Goal: Information Seeking & Learning: Learn about a topic

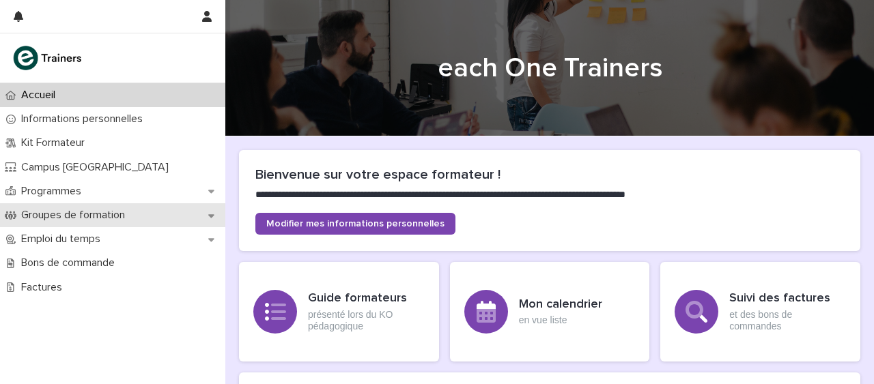
click at [83, 218] on p "Groupes de formation" at bounding box center [76, 215] width 120 height 13
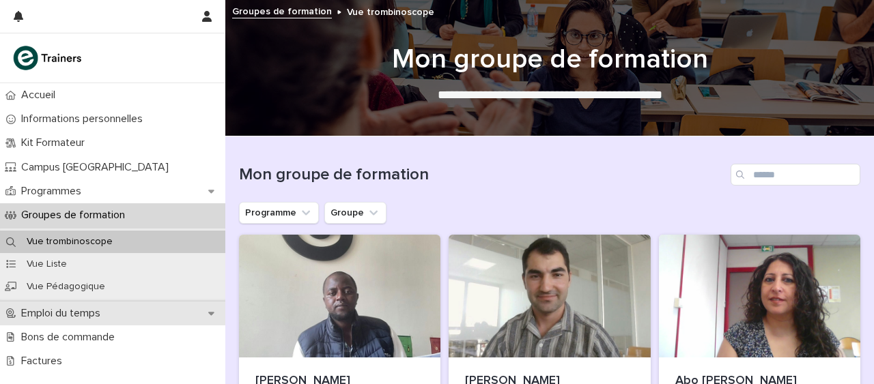
click at [74, 311] on p "Emploi du temps" at bounding box center [64, 313] width 96 height 13
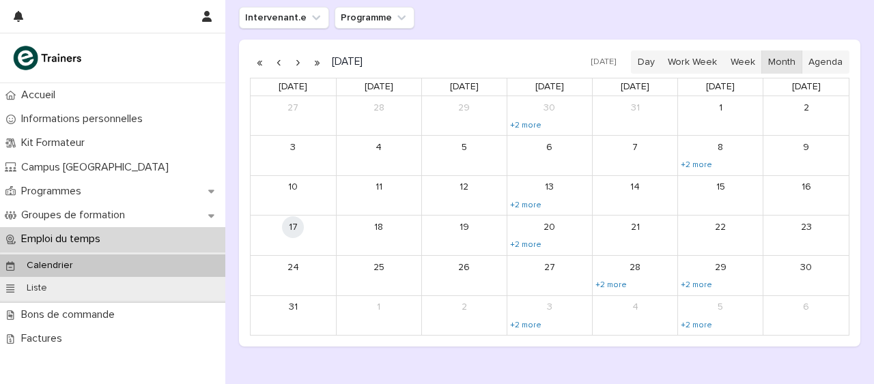
scroll to position [200, 0]
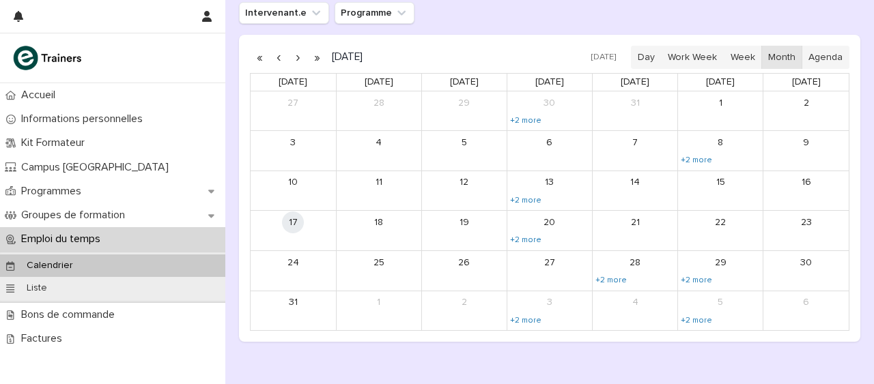
click at [298, 57] on button "button" at bounding box center [297, 57] width 19 height 22
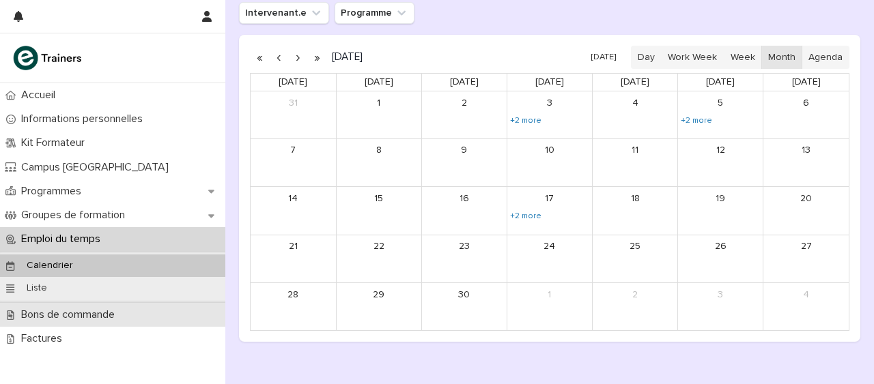
click at [55, 308] on p "Bons de commande" at bounding box center [71, 314] width 110 height 13
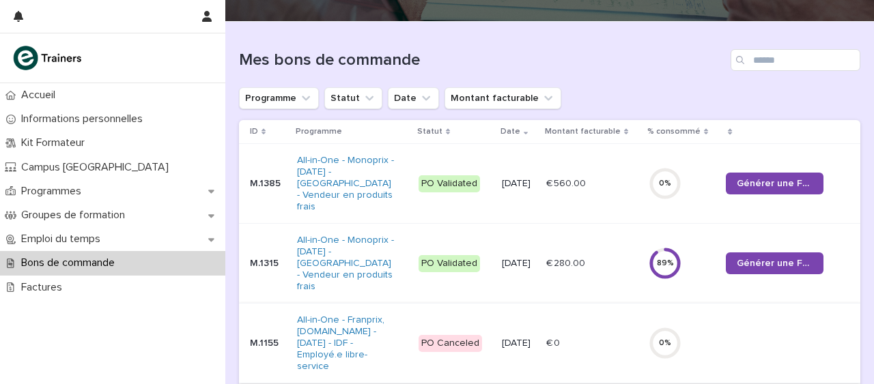
scroll to position [111, 0]
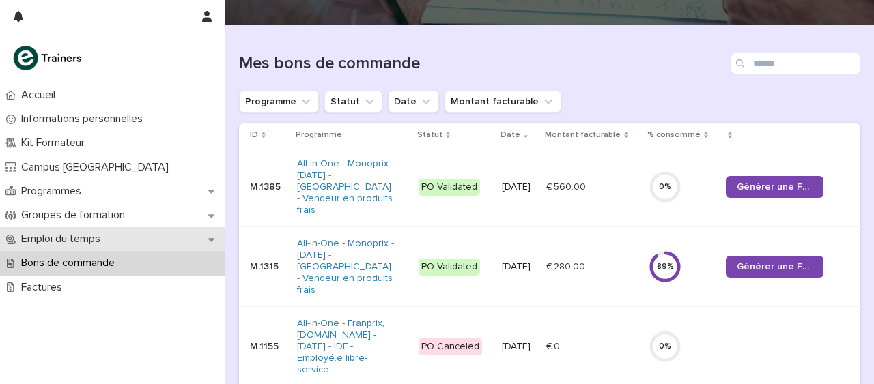
click at [81, 237] on p "Emploi du temps" at bounding box center [64, 239] width 96 height 13
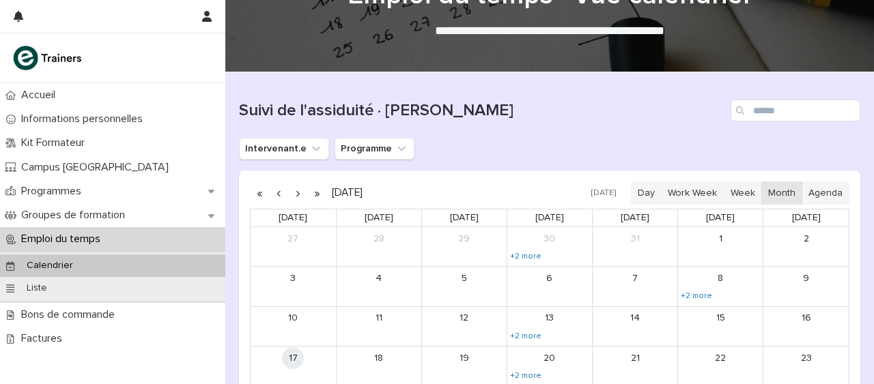
scroll to position [66, 0]
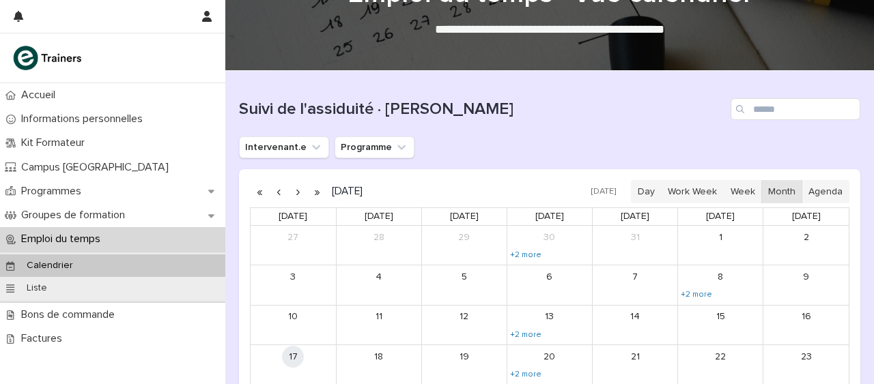
click at [298, 190] on button "button" at bounding box center [297, 192] width 19 height 22
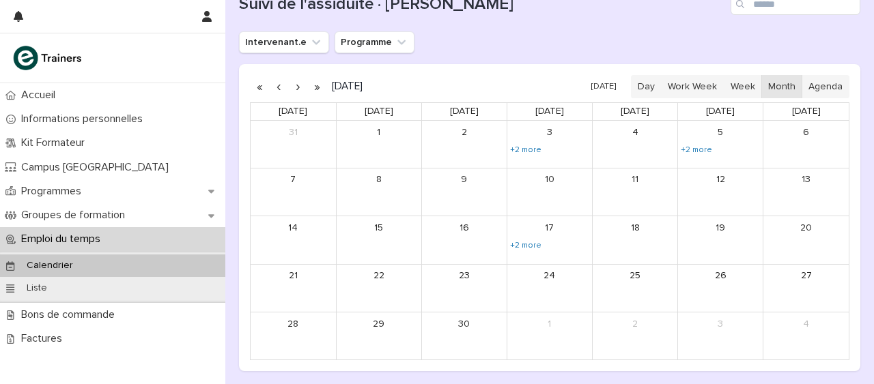
scroll to position [181, 0]
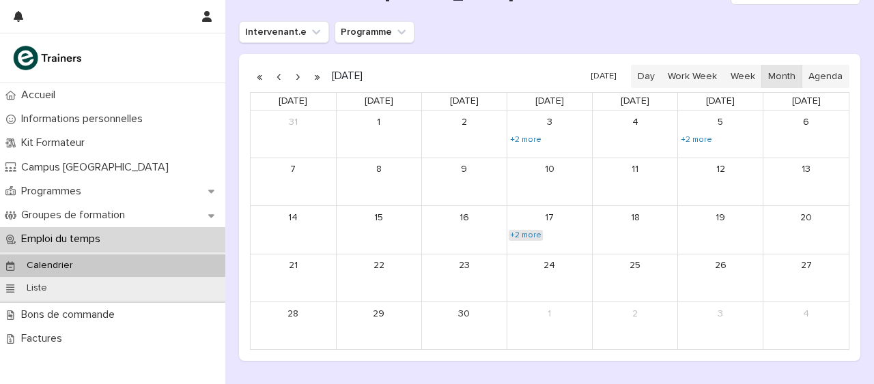
click at [530, 235] on link "+2 more" at bounding box center [525, 235] width 34 height 11
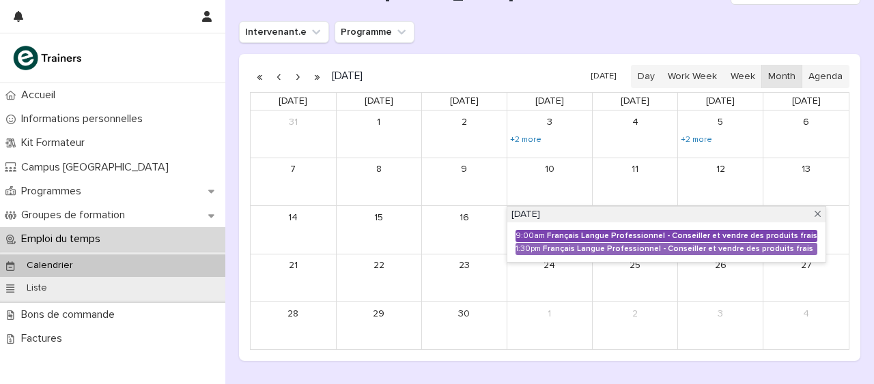
click at [586, 233] on div "Français Langue Professionnel - Conseiller et vendre des produits frais" at bounding box center [682, 236] width 270 height 10
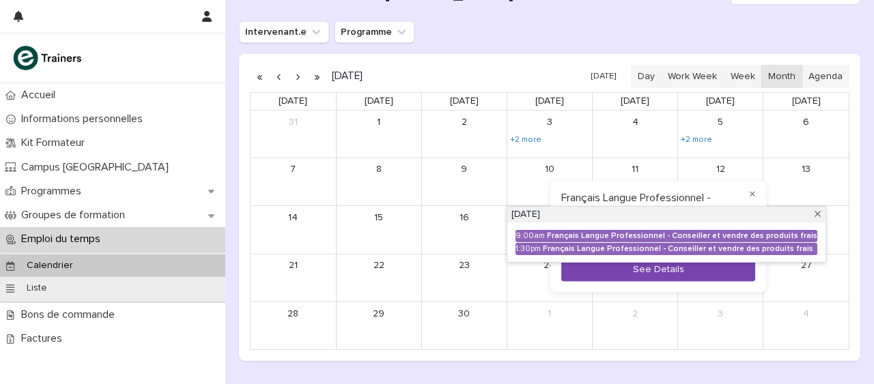
click at [601, 272] on button "See Details" at bounding box center [658, 270] width 194 height 23
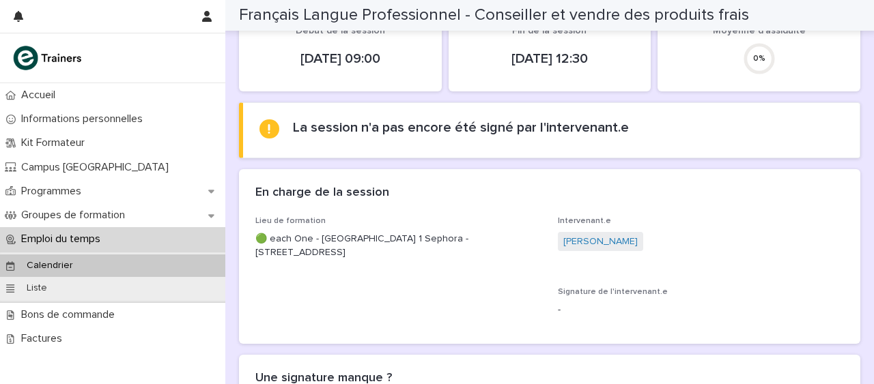
scroll to position [114, 0]
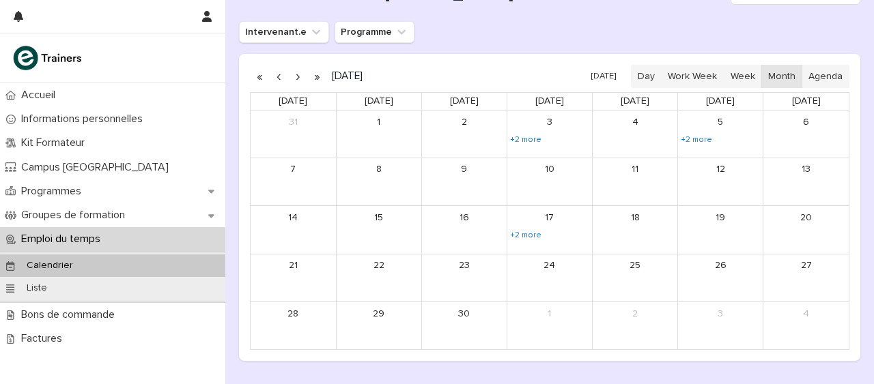
scroll to position [179, 0]
click at [703, 137] on link "+2 more" at bounding box center [696, 141] width 34 height 11
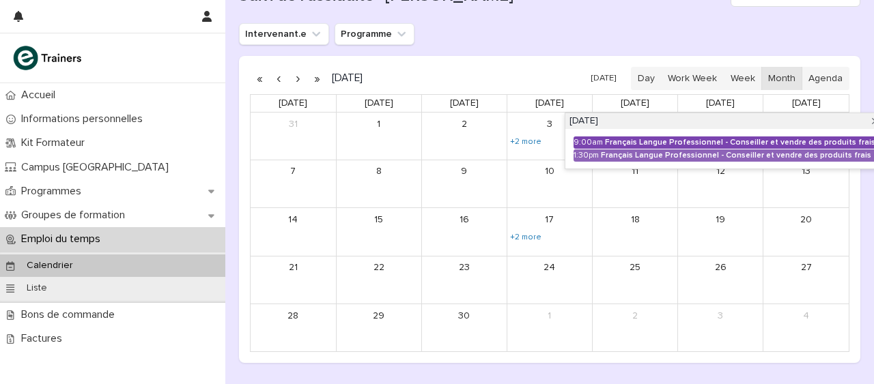
click at [693, 143] on div "Français Langue Professionnel - Conseiller et vendre des produits frais" at bounding box center [740, 143] width 270 height 10
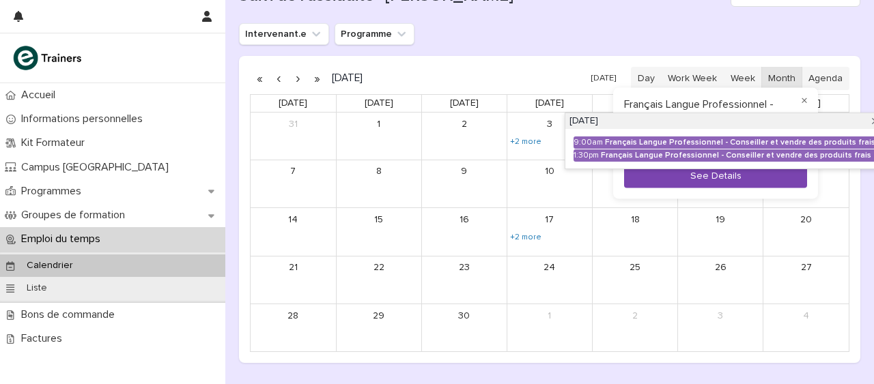
click at [705, 179] on button "See Details" at bounding box center [715, 177] width 183 height 23
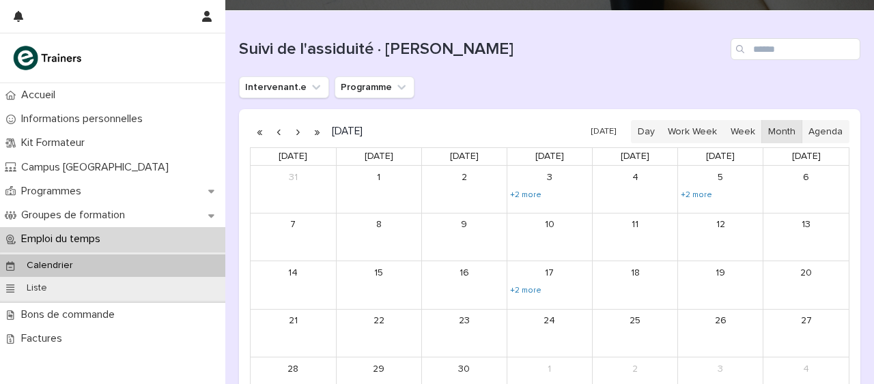
scroll to position [127, 0]
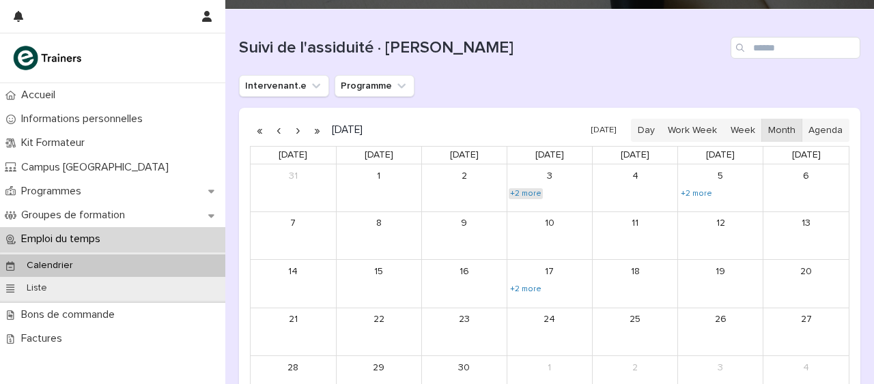
click at [525, 195] on link "+2 more" at bounding box center [525, 193] width 34 height 11
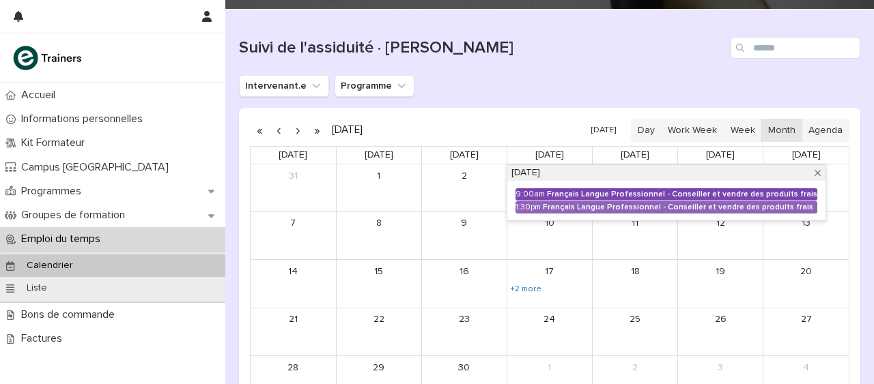
click at [602, 192] on div "Français Langue Professionnel - Conseiller et vendre des produits frais" at bounding box center [682, 195] width 270 height 10
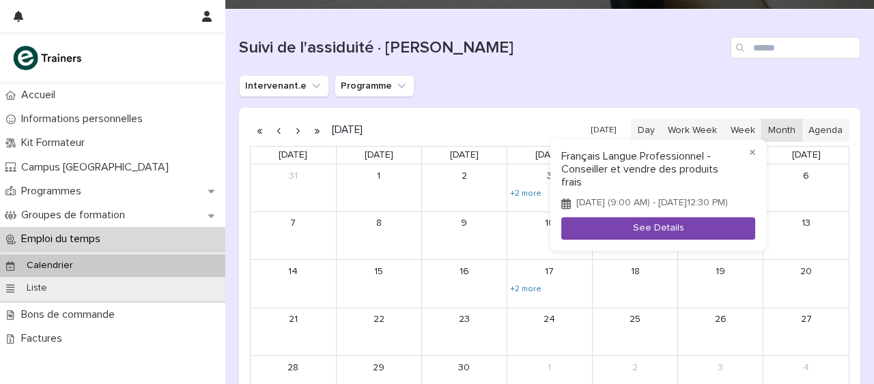
click at [626, 234] on button "See Details" at bounding box center [658, 229] width 194 height 23
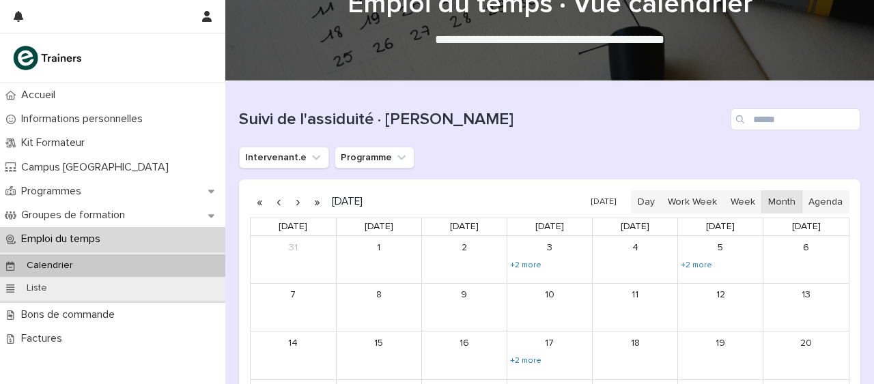
scroll to position [81, 0]
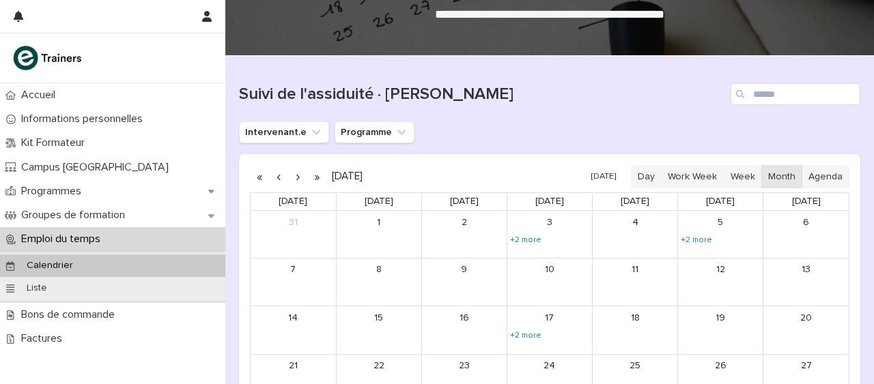
click at [278, 175] on button "button" at bounding box center [278, 177] width 19 height 22
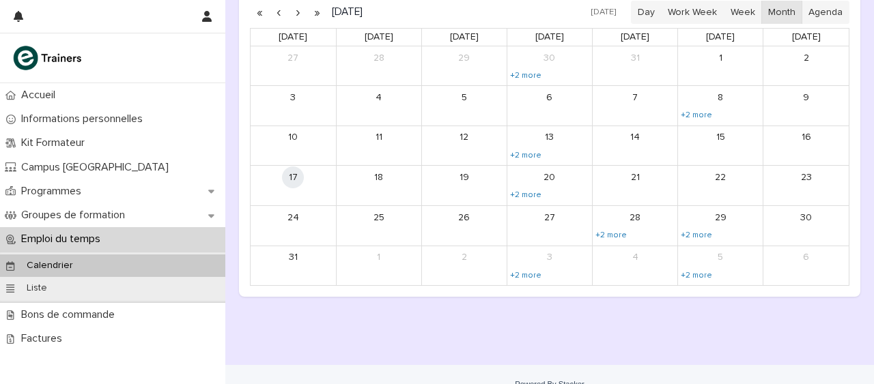
scroll to position [265, 0]
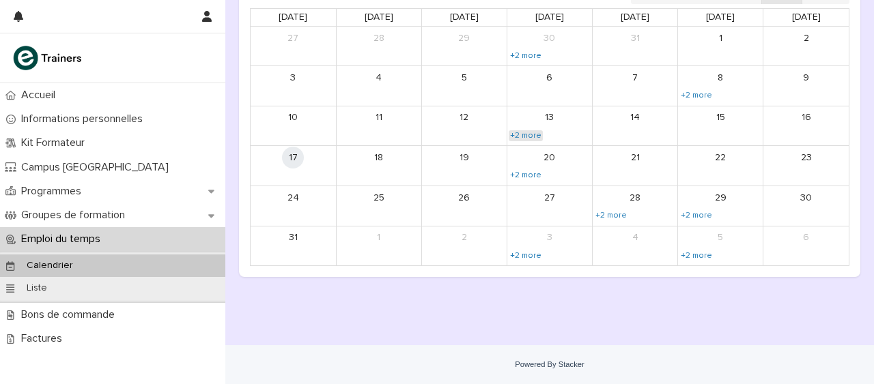
click at [524, 132] on link "+2 more" at bounding box center [525, 135] width 34 height 11
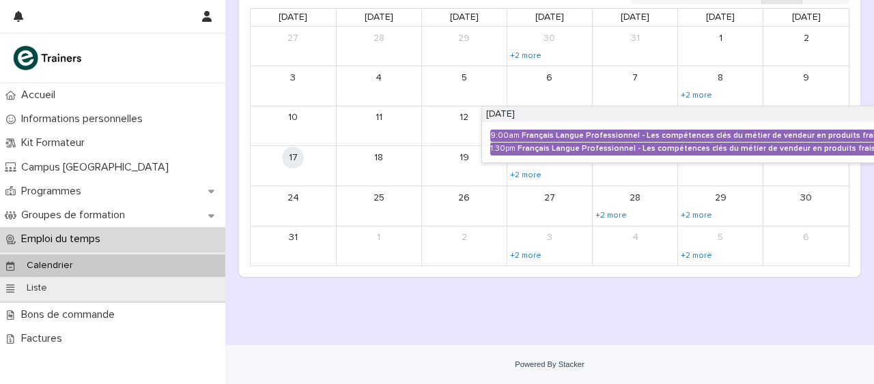
click at [524, 132] on div "Français Langue Professionnel - Les compétences clés du métier de vendeur en pr…" at bounding box center [700, 136] width 358 height 10
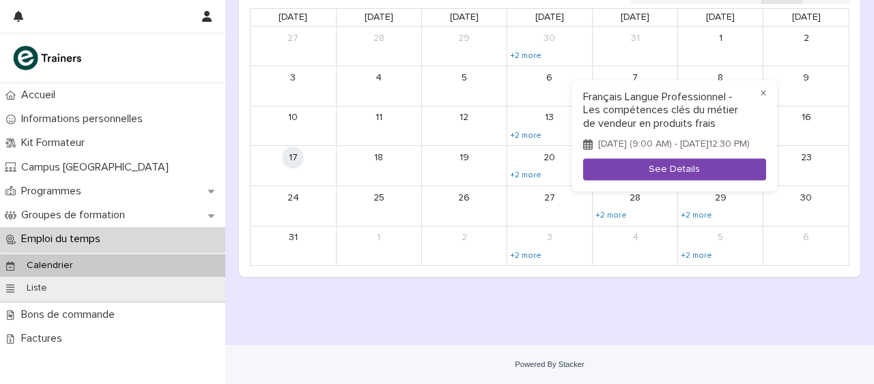
click at [654, 176] on button "See Details" at bounding box center [674, 169] width 183 height 23
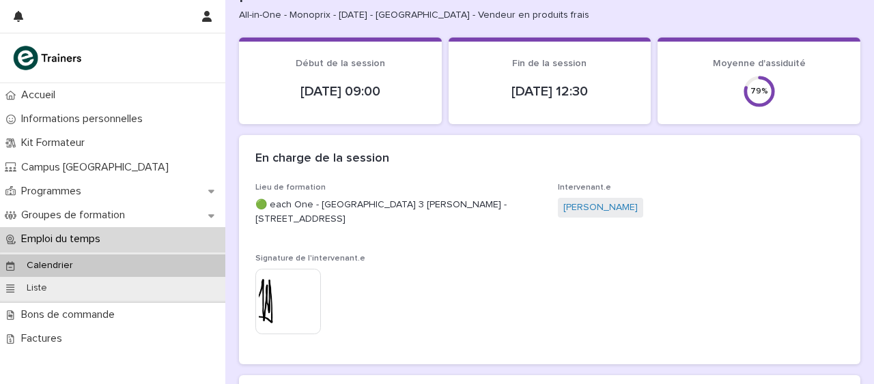
scroll to position [64, 0]
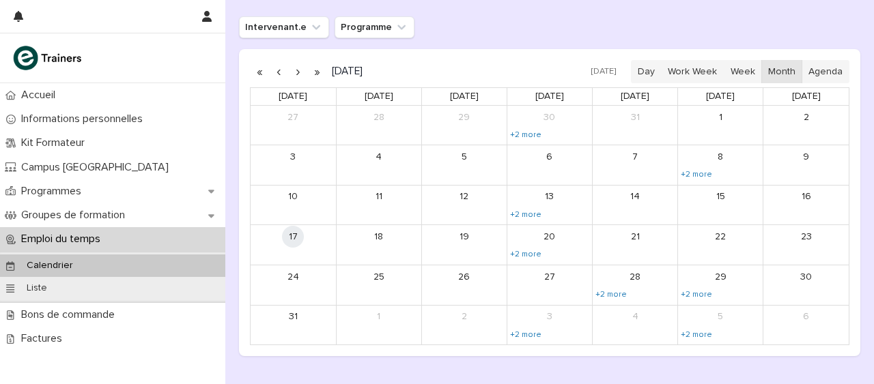
scroll to position [192, 0]
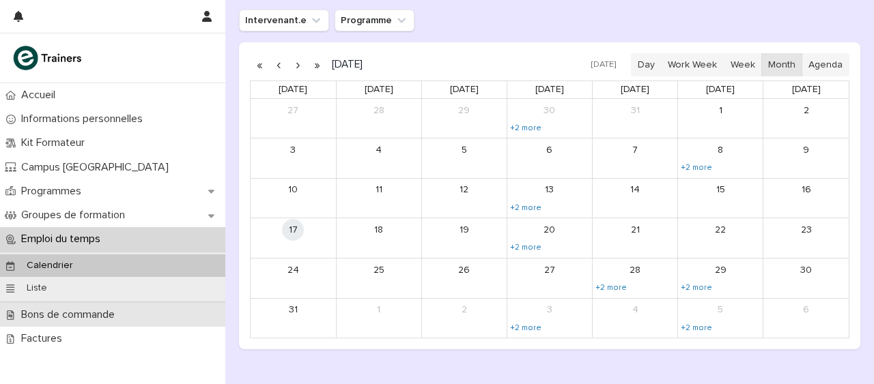
click at [25, 312] on p "Bons de commande" at bounding box center [71, 314] width 110 height 13
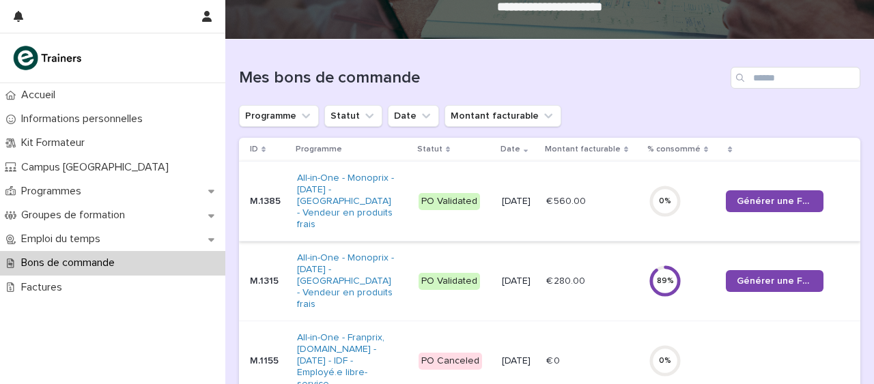
scroll to position [107, 0]
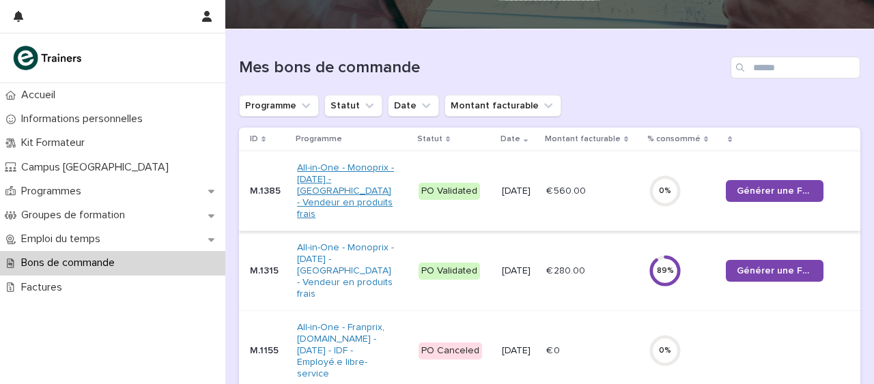
click at [334, 172] on link "All-in-One - Monoprix - [DATE] - [GEOGRAPHIC_DATA] - Vendeur en produits frais" at bounding box center [346, 190] width 98 height 57
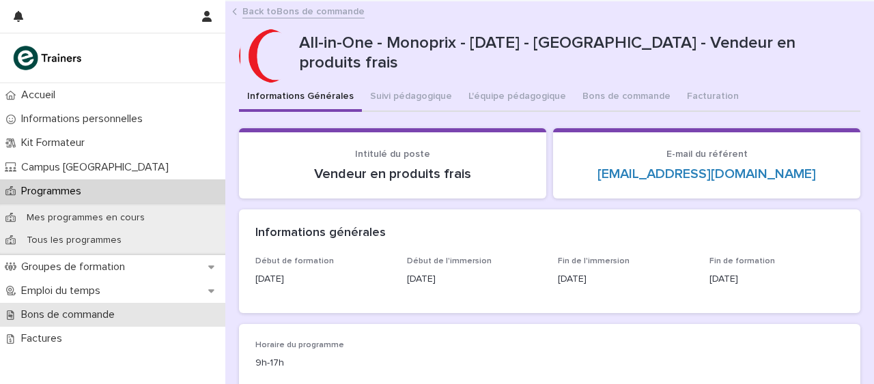
click at [33, 315] on p "Bons de commande" at bounding box center [71, 314] width 110 height 13
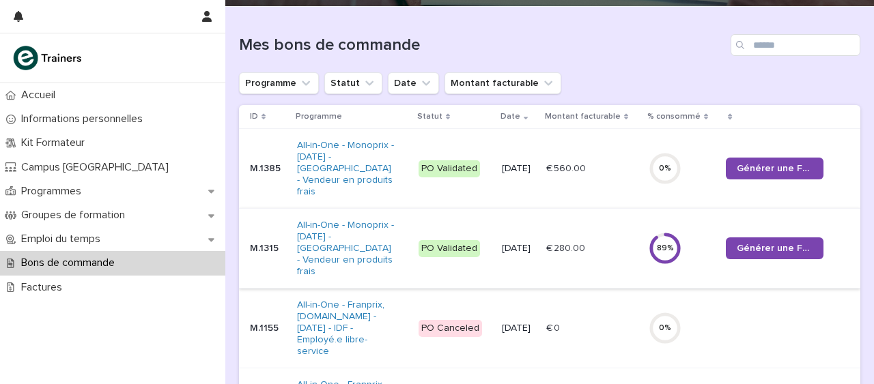
scroll to position [138, 0]
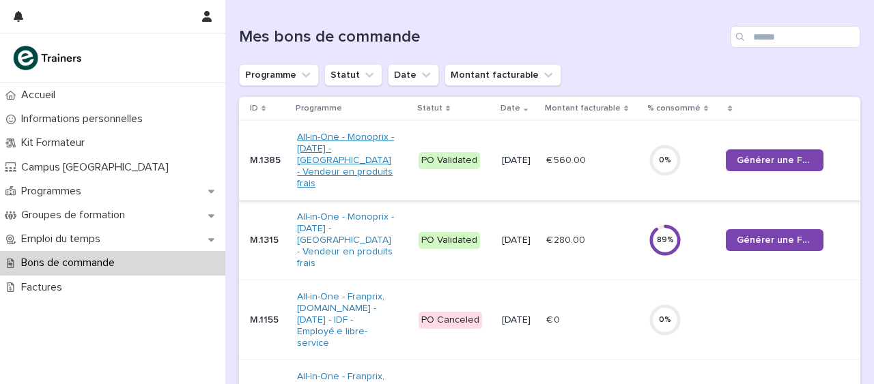
click at [336, 162] on link "All-in-One - Monoprix - [DATE] - [GEOGRAPHIC_DATA] - Vendeur en produits frais" at bounding box center [346, 160] width 98 height 57
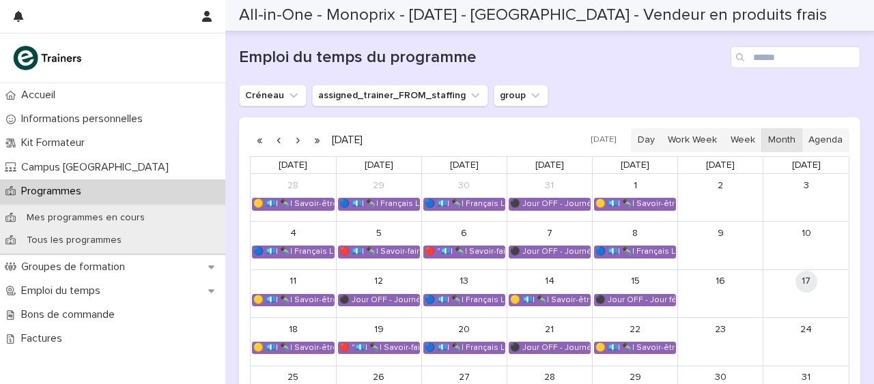
scroll to position [884, 0]
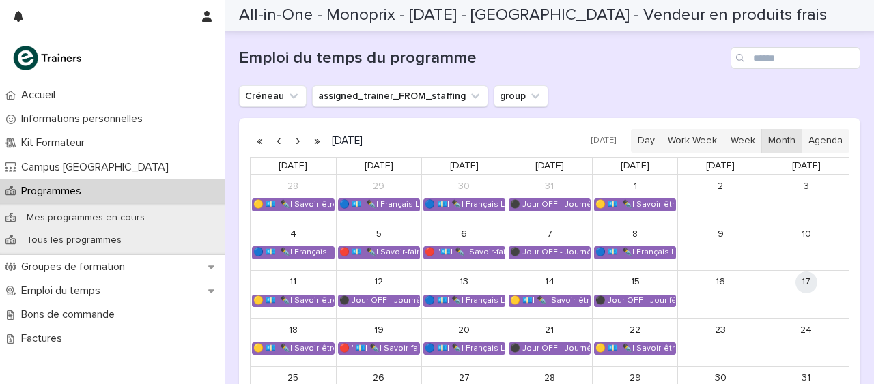
click at [297, 142] on button "button" at bounding box center [297, 141] width 19 height 22
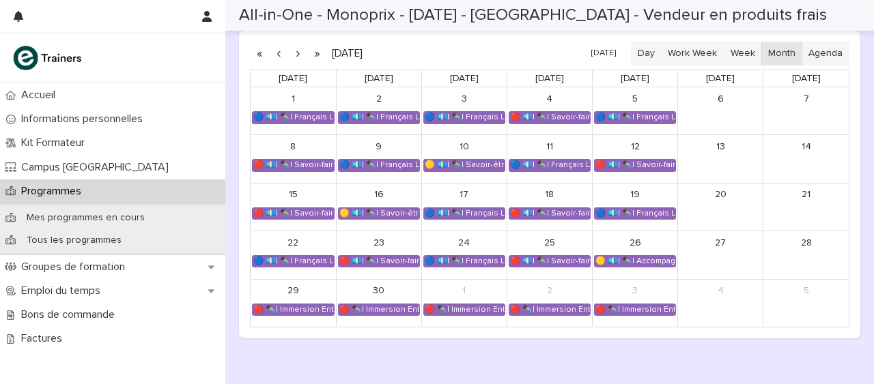
scroll to position [974, 0]
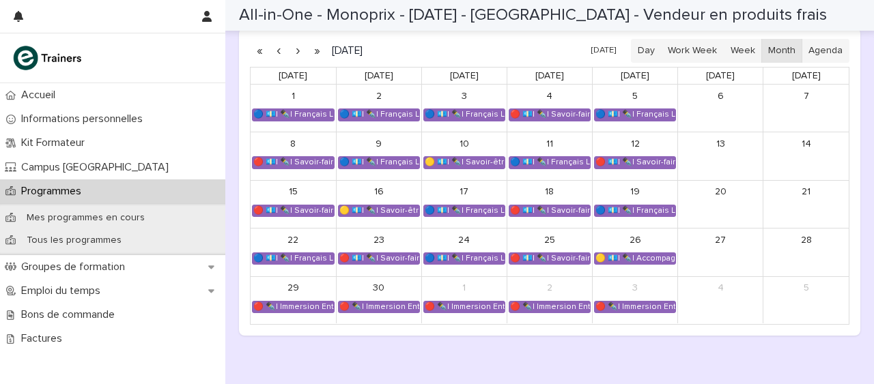
click at [298, 54] on button "button" at bounding box center [297, 51] width 19 height 22
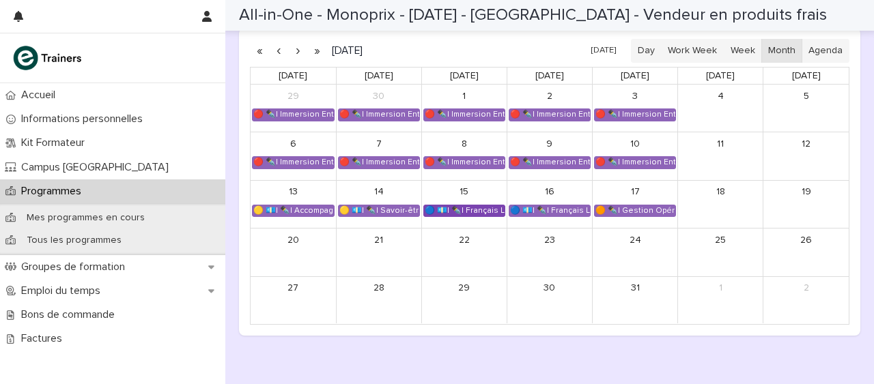
click at [477, 210] on div "🔵 💶| ✒️| Français Langue Professionnel - Les compétences clés du métier de vend…" at bounding box center [464, 210] width 81 height 11
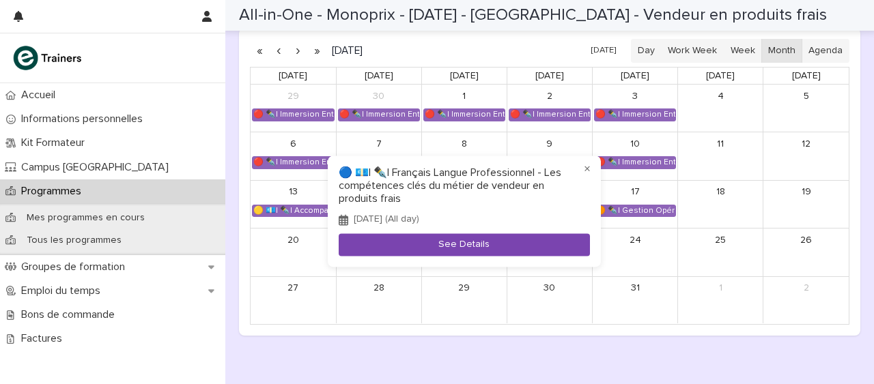
click at [474, 246] on button "See Details" at bounding box center [463, 245] width 251 height 23
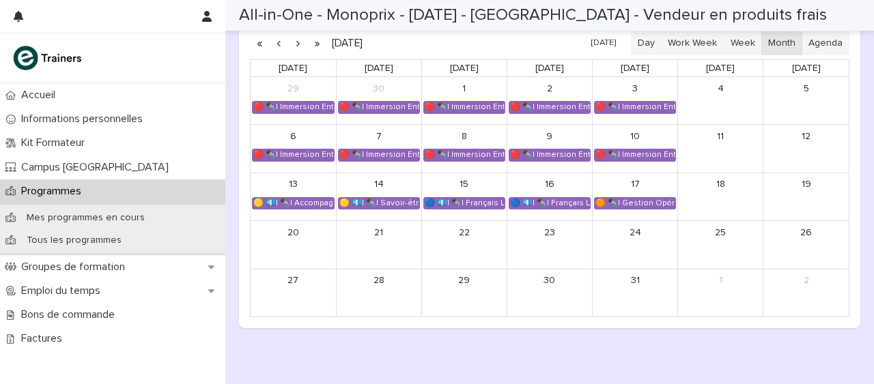
scroll to position [983, 0]
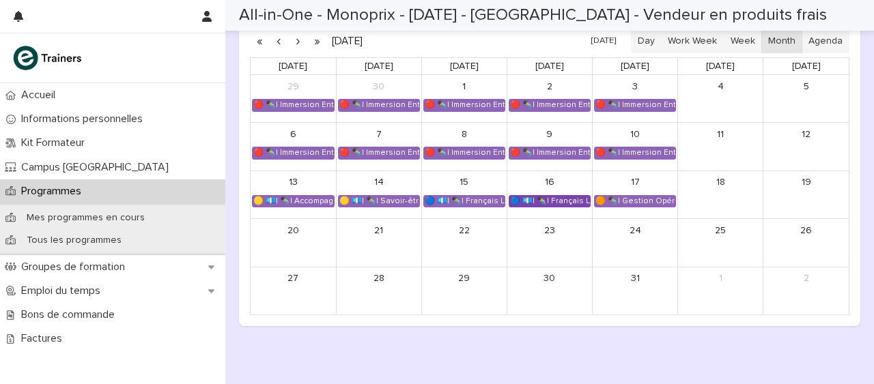
click at [553, 198] on div "🔵 💶| ✒️| Français Langue Professionnel - Interagir avec les collègues et la hié…" at bounding box center [549, 201] width 81 height 11
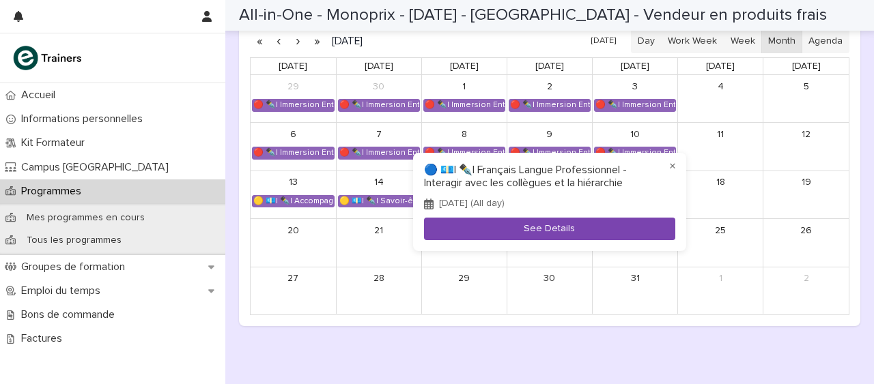
click at [549, 231] on button "See Details" at bounding box center [549, 229] width 251 height 23
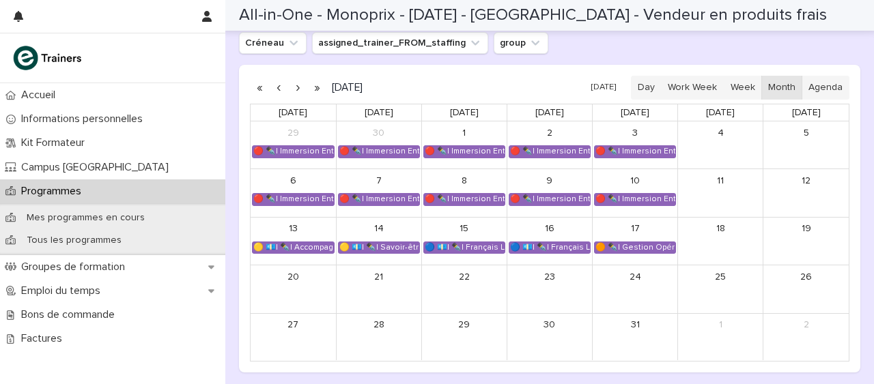
scroll to position [935, 0]
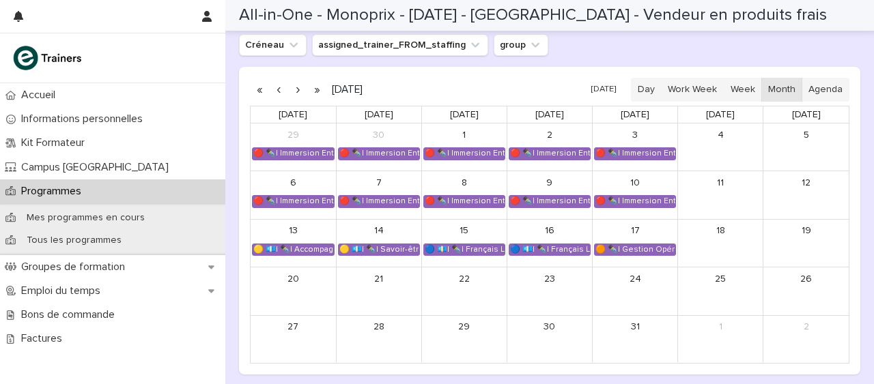
click at [276, 91] on button "button" at bounding box center [278, 90] width 19 height 22
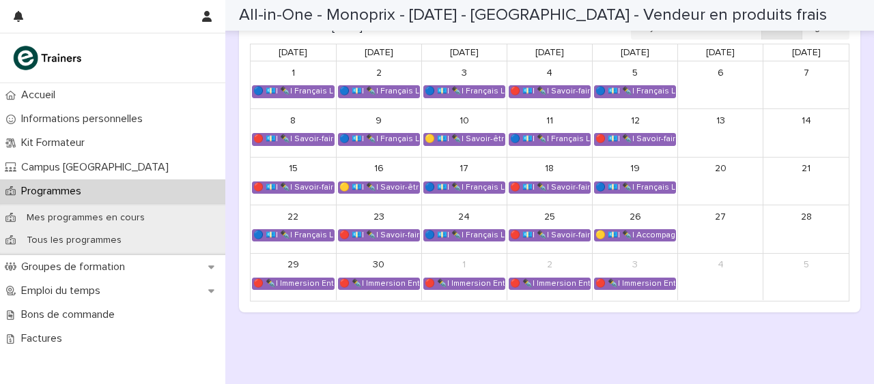
scroll to position [998, 0]
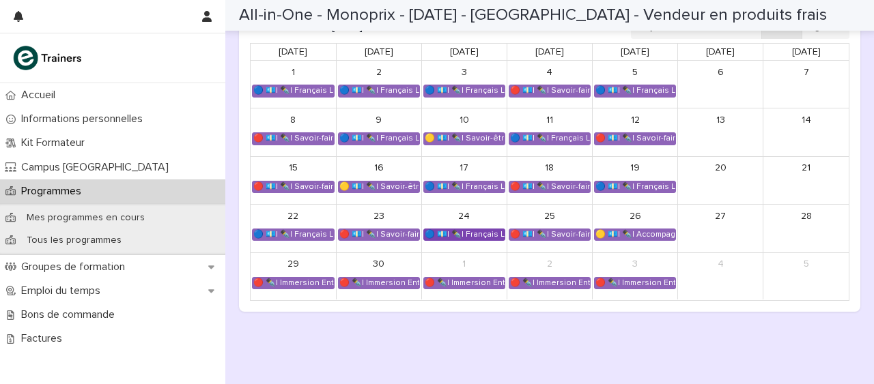
click at [476, 234] on div "🔵 💶| ✒️| Français Langue Professionnel - Interagir avec les collègues et la hié…" at bounding box center [464, 234] width 81 height 11
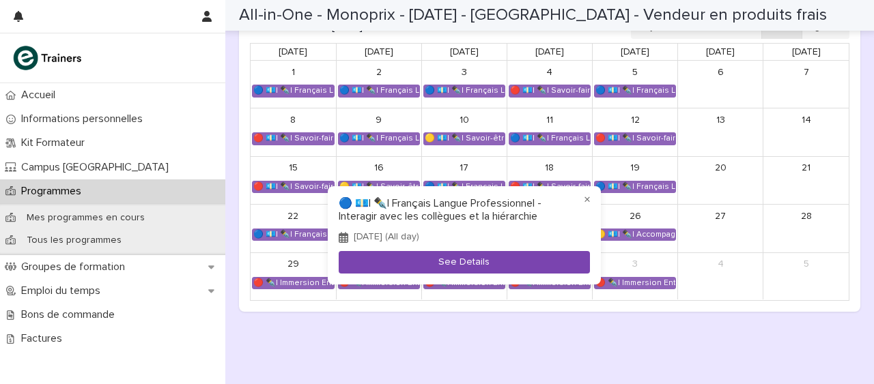
click at [465, 259] on button "See Details" at bounding box center [463, 262] width 251 height 23
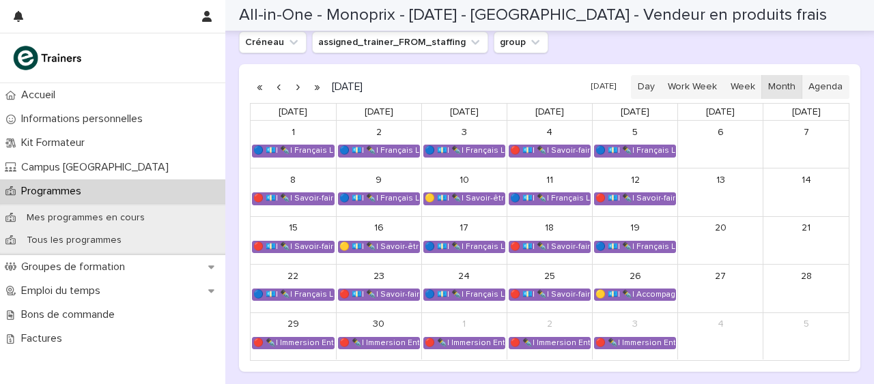
scroll to position [930, 0]
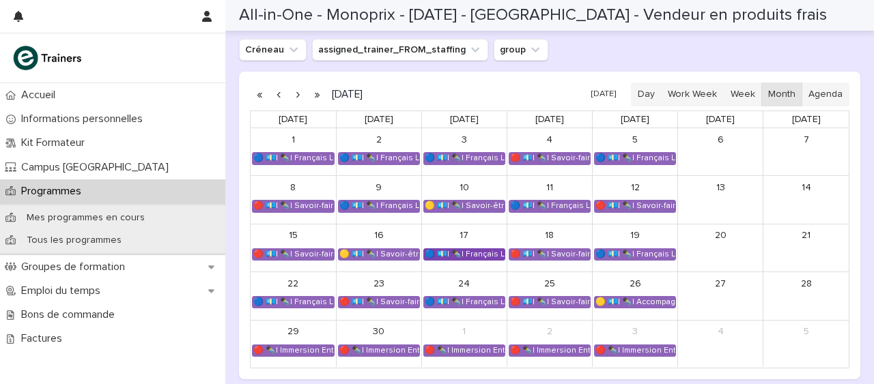
click at [469, 255] on div "🔵 💶| ✒️| Français Langue Professionnel - Conseiller et vendre des produits frais" at bounding box center [464, 254] width 81 height 11
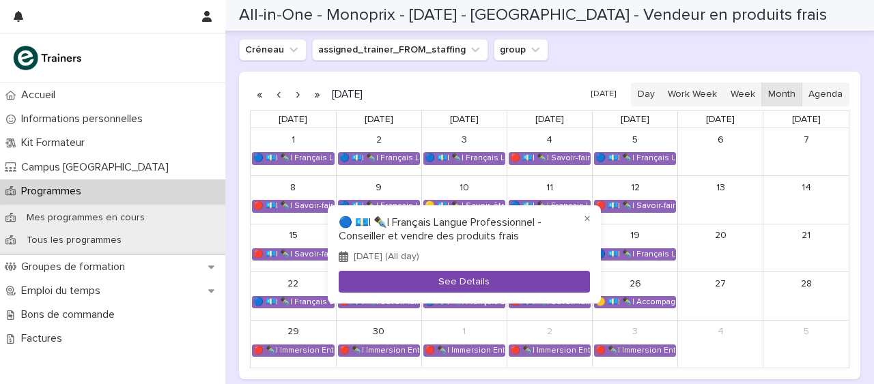
click at [463, 280] on button "See Details" at bounding box center [463, 282] width 251 height 23
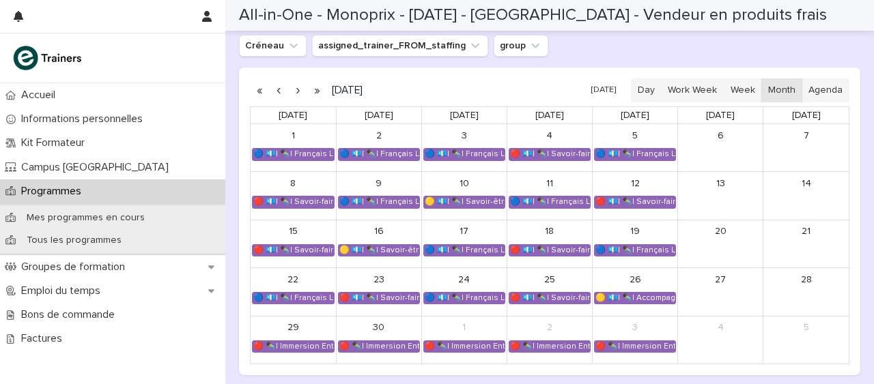
scroll to position [936, 0]
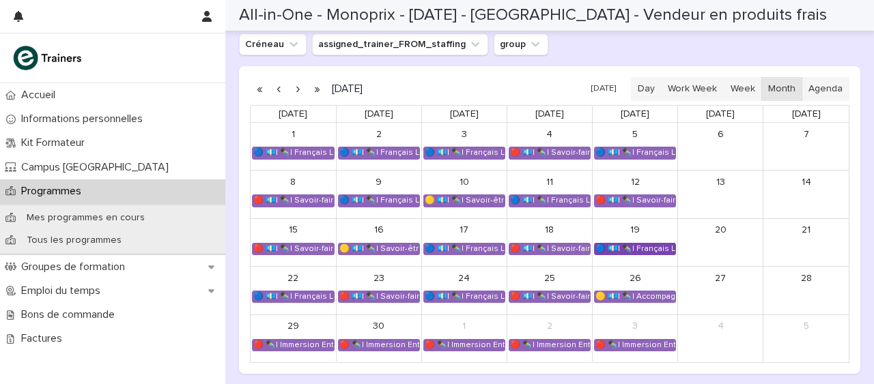
click at [644, 249] on div "🔵 💶| ✒️| Français Langue Professionnel - Interagir avec les collègues et la hié…" at bounding box center [634, 249] width 81 height 11
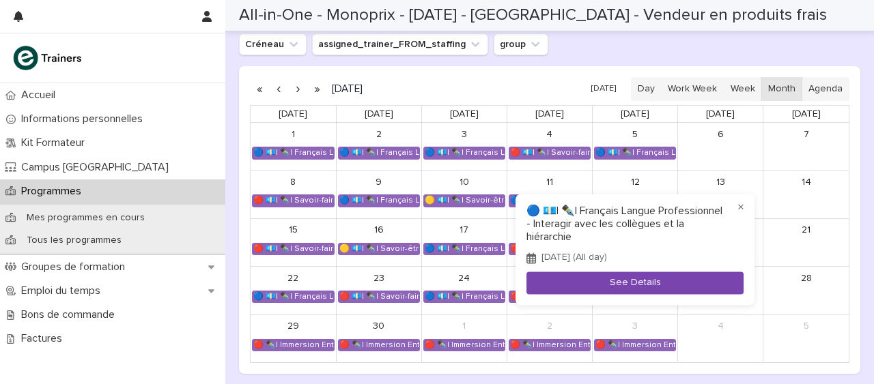
click at [631, 285] on button "See Details" at bounding box center [634, 283] width 217 height 23
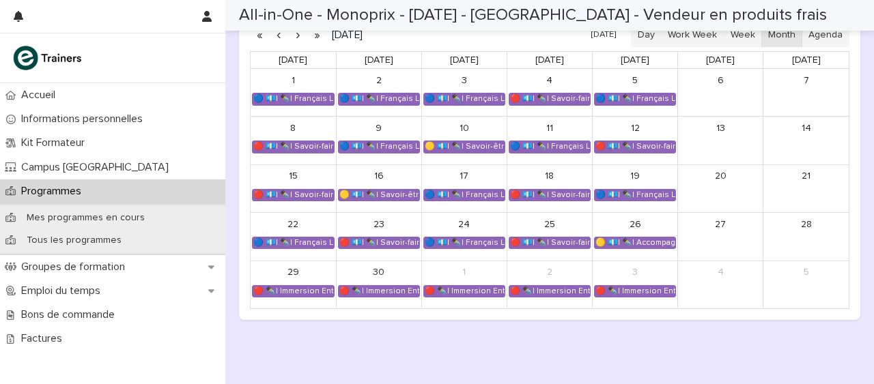
scroll to position [975, 0]
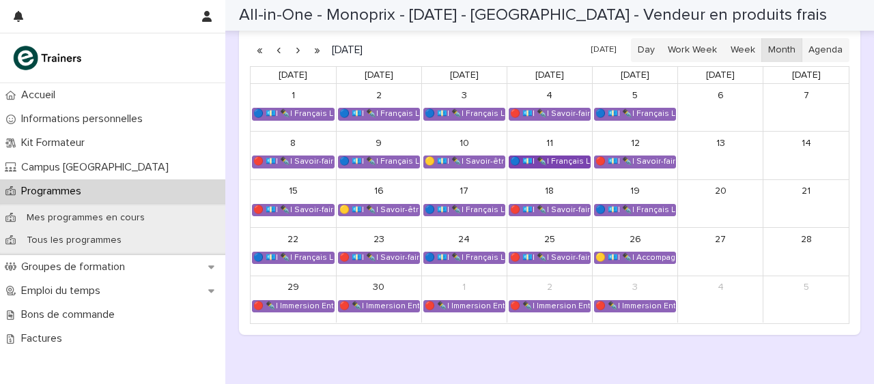
click at [561, 162] on div "🔵 💶| ✒️| Français Langue Professionnel - Valoriser les produits frais et leur o…" at bounding box center [549, 161] width 81 height 11
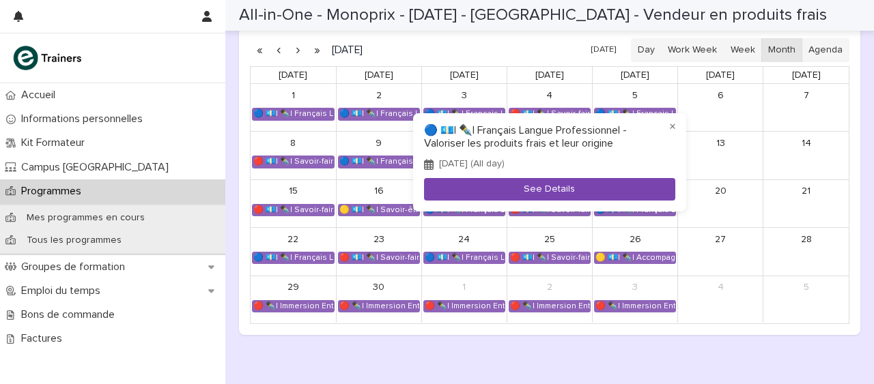
click at [544, 185] on button "See Details" at bounding box center [549, 189] width 251 height 23
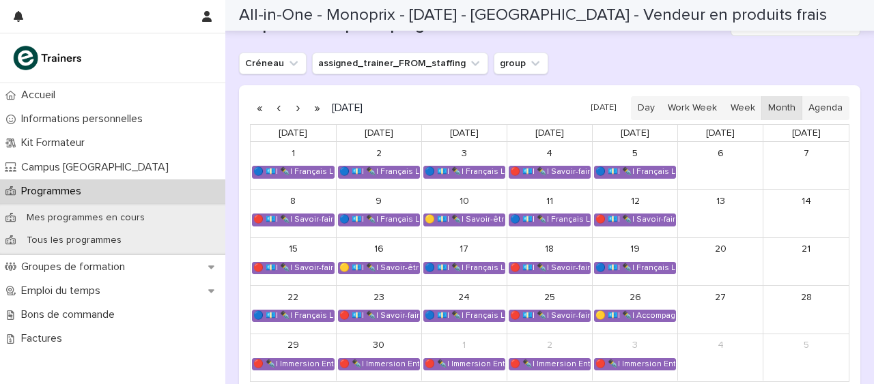
scroll to position [939, 0]
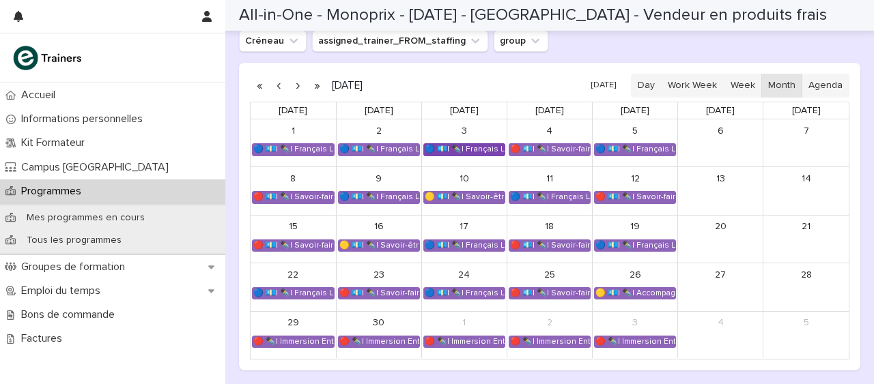
click at [471, 147] on div "🔵 💶| ✒️| Français Langue Professionnel - Conseiller et vendre des produits frais" at bounding box center [464, 149] width 81 height 11
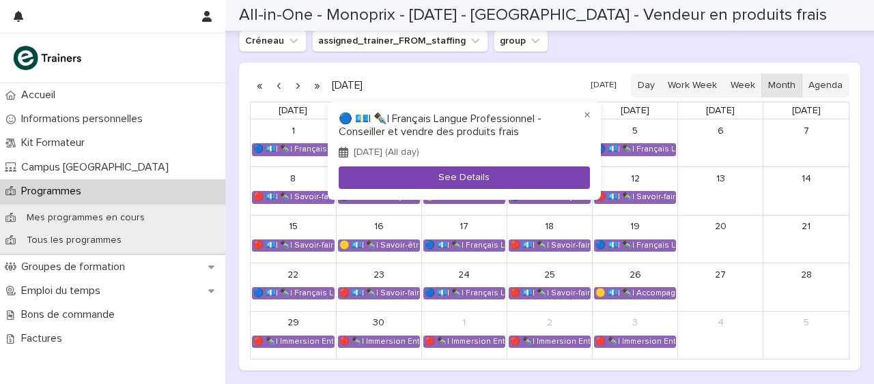
click at [465, 175] on button "See Details" at bounding box center [463, 178] width 251 height 23
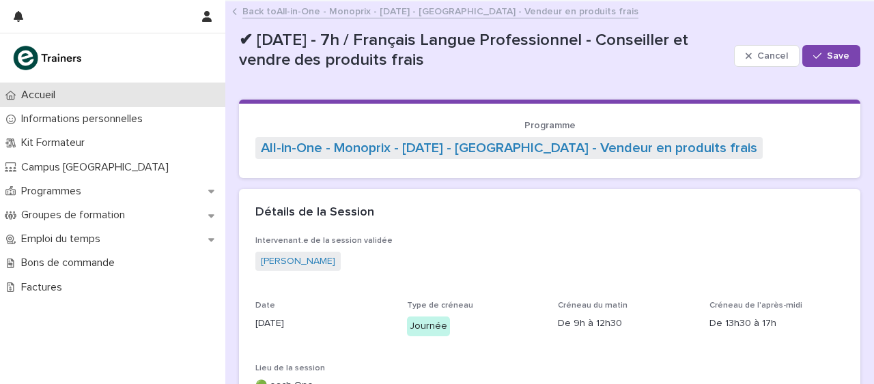
click at [38, 90] on p "Accueil" at bounding box center [41, 95] width 51 height 13
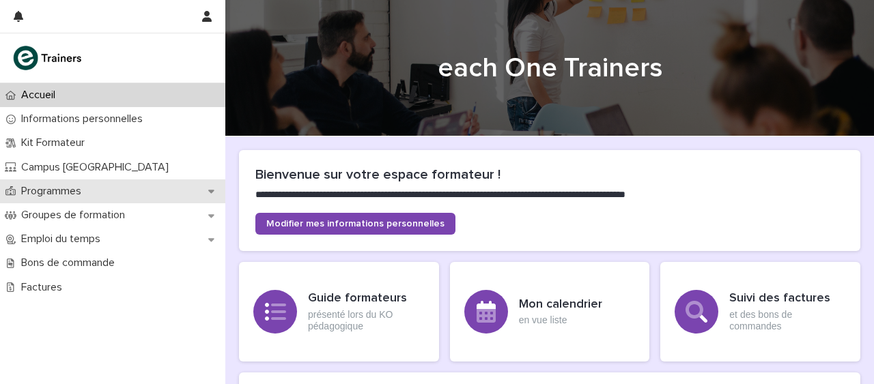
click at [76, 188] on p "Programmes" at bounding box center [54, 191] width 76 height 13
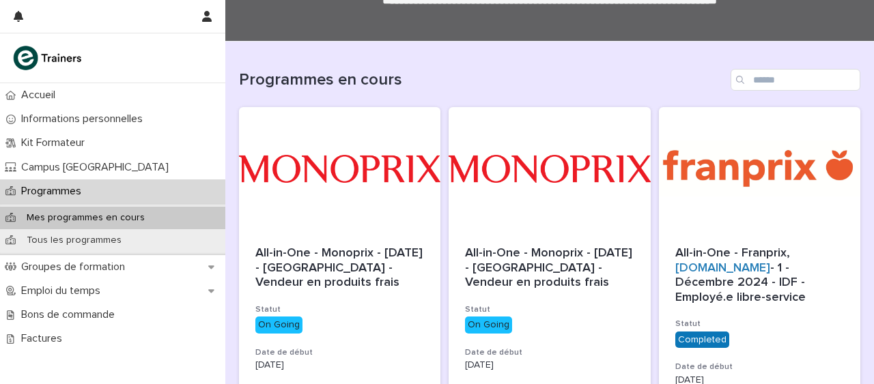
scroll to position [93, 0]
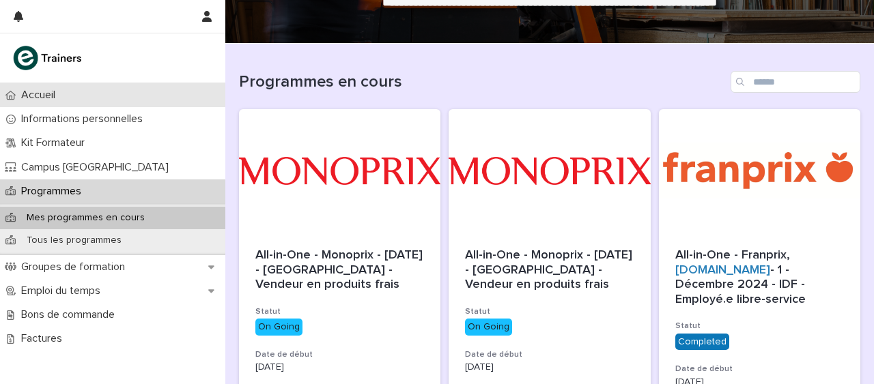
click at [47, 91] on p "Accueil" at bounding box center [41, 95] width 51 height 13
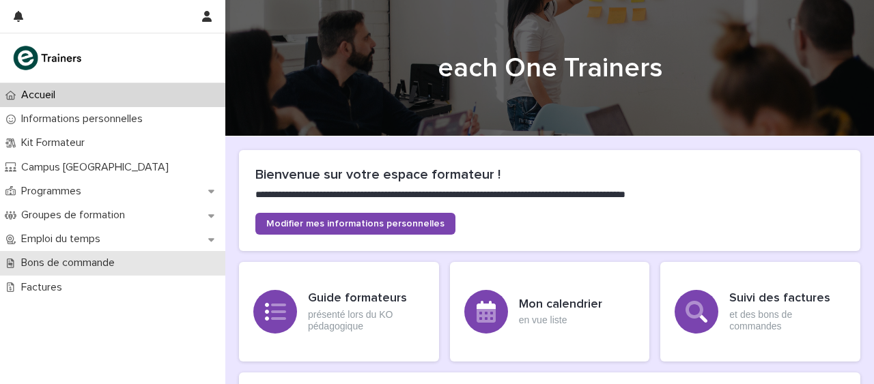
click at [76, 262] on p "Bons de commande" at bounding box center [71, 263] width 110 height 13
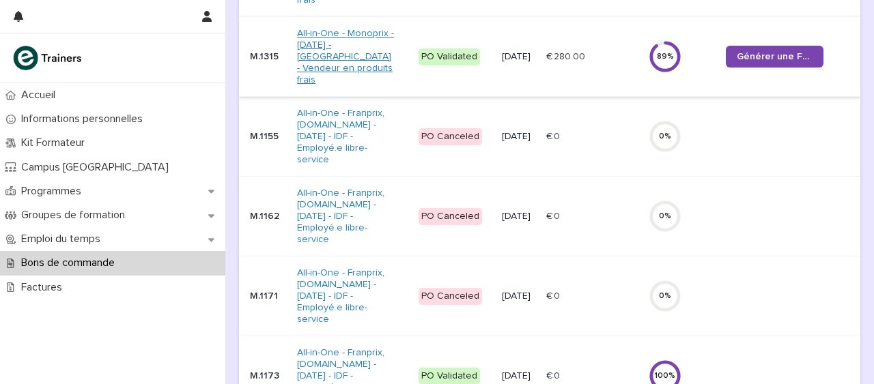
scroll to position [326, 0]
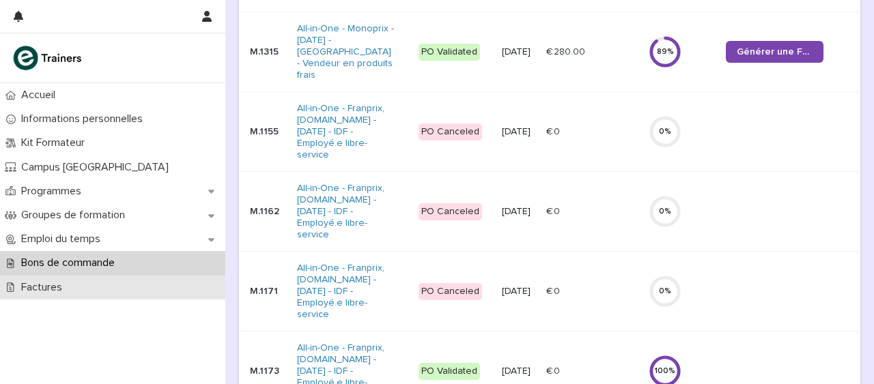
click at [41, 289] on p "Factures" at bounding box center [44, 287] width 57 height 13
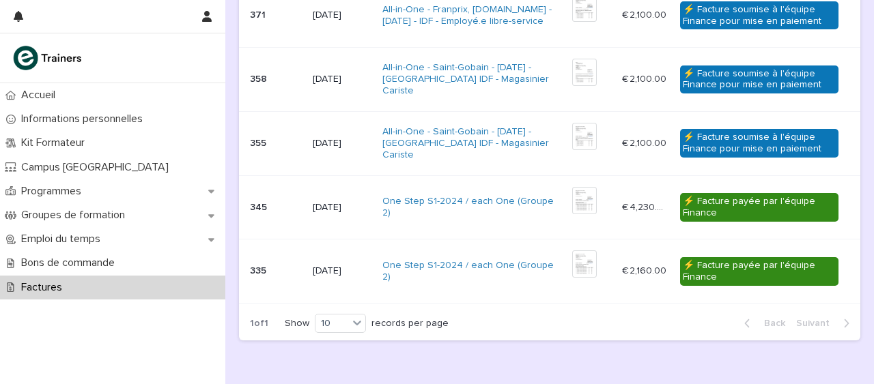
scroll to position [482, 0]
